Goal: Find specific page/section: Find specific page/section

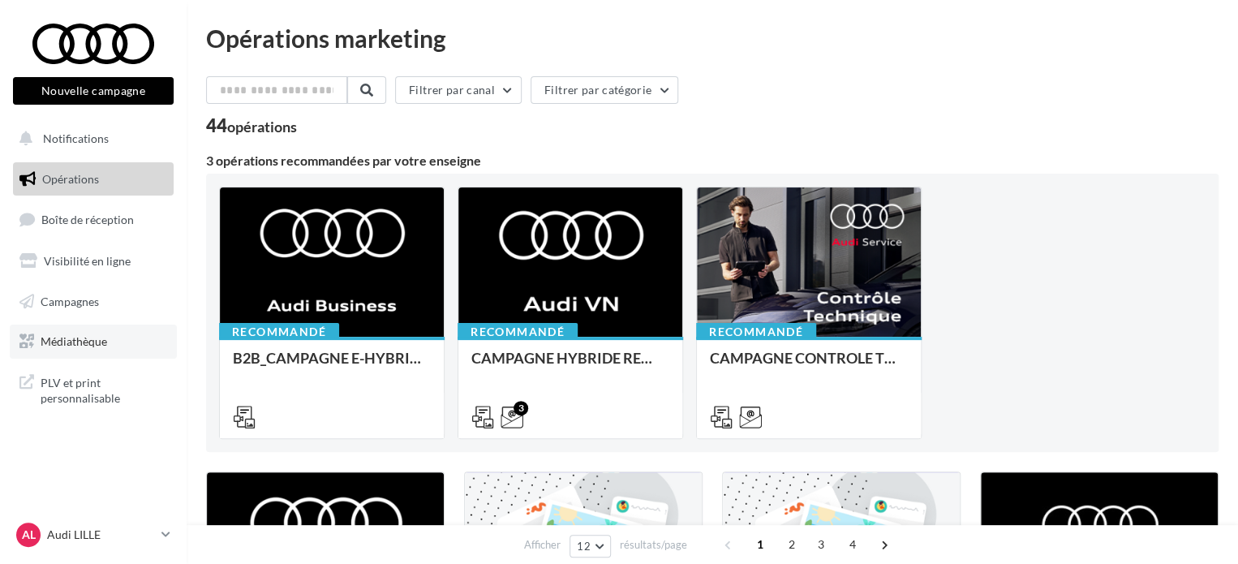
click at [82, 333] on link "Médiathèque" at bounding box center [93, 341] width 167 height 34
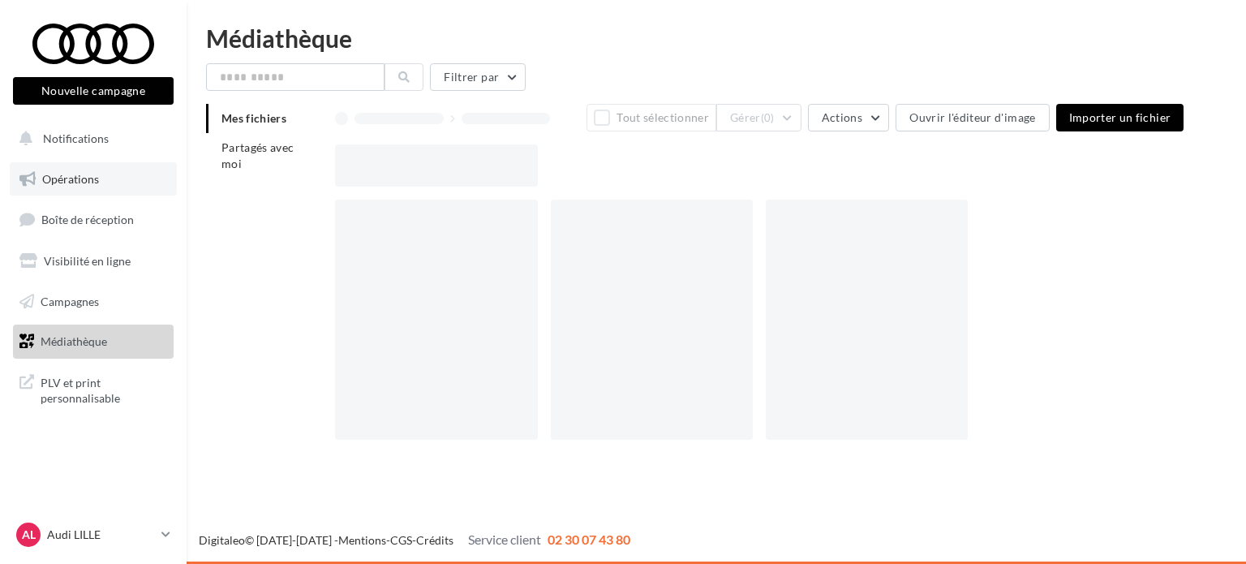
click at [79, 172] on span "Opérations" at bounding box center [70, 179] width 57 height 14
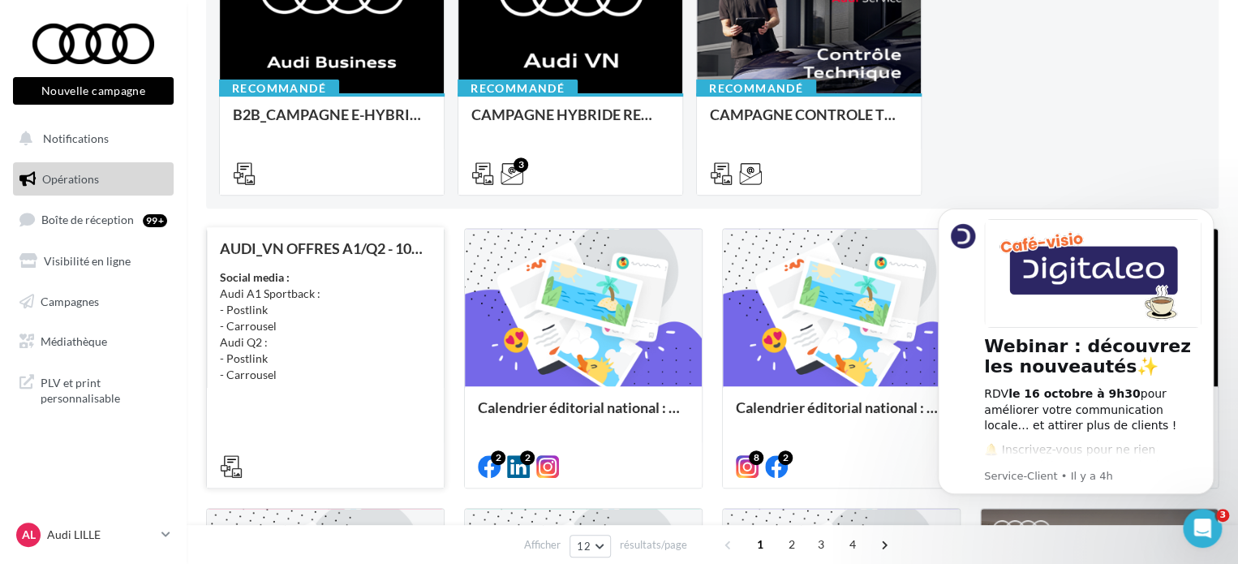
click at [336, 321] on div "Social media : Audi A1 Sportback : - Postlink - Carrousel Audi Q2 : - Postlink …" at bounding box center [325, 326] width 211 height 114
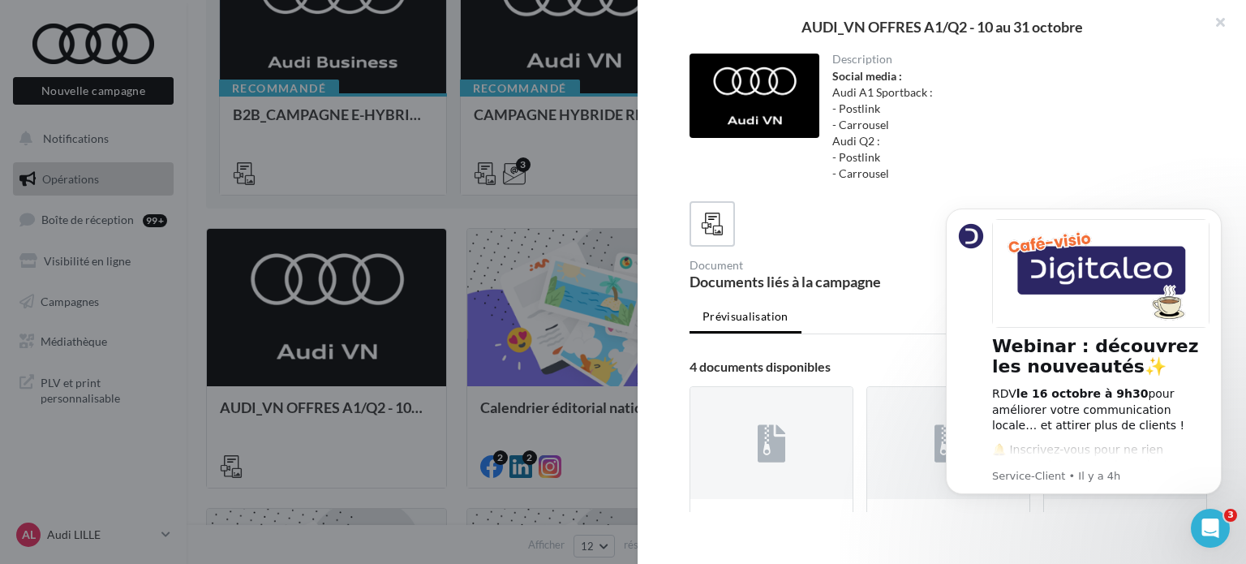
click at [872, 286] on div "Documents liés à la campagne" at bounding box center [815, 281] width 252 height 15
click at [1217, 216] on icon "Dismiss notification" at bounding box center [1216, 212] width 9 height 9
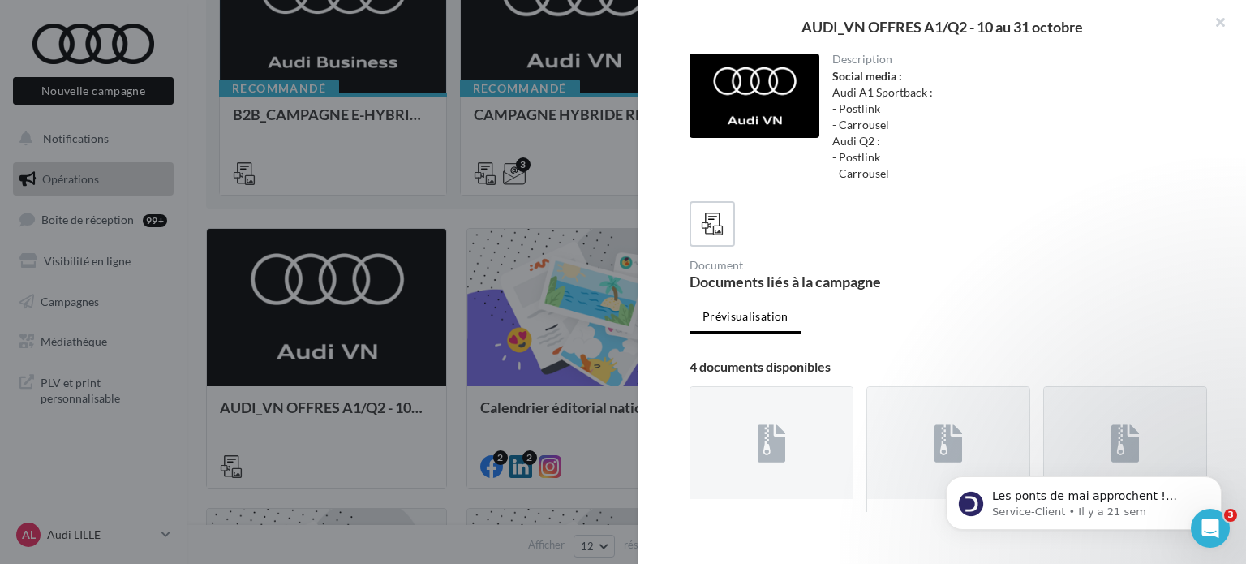
click at [939, 238] on div at bounding box center [947, 223] width 517 height 45
